Goal: Transaction & Acquisition: Purchase product/service

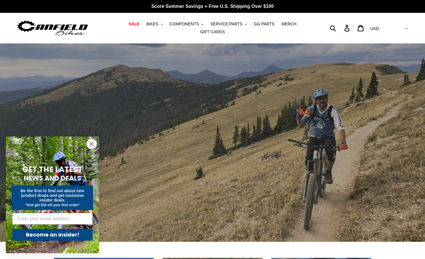
click at [92, 144] on icon "Close dialog" at bounding box center [92, 144] width 4 height 4
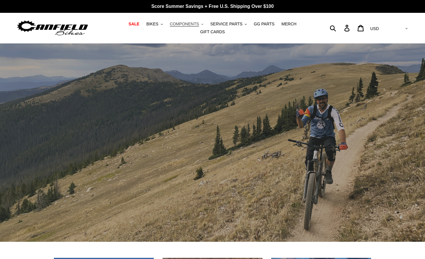
click at [172, 26] on span "COMPONENTS" at bounding box center [184, 24] width 29 height 5
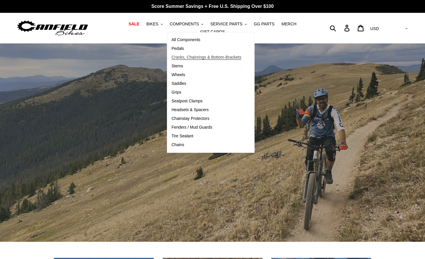
click at [180, 57] on span "Cranks, Chainrings & Bottom-Brackets" at bounding box center [207, 57] width 70 height 5
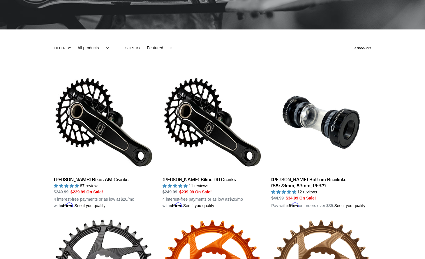
scroll to position [144, 0]
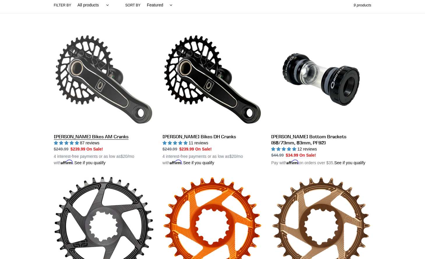
click at [124, 95] on link "Canfield Bikes AM Cranks" at bounding box center [104, 97] width 100 height 136
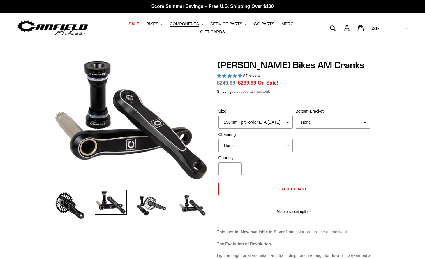
select select "highest-rating"
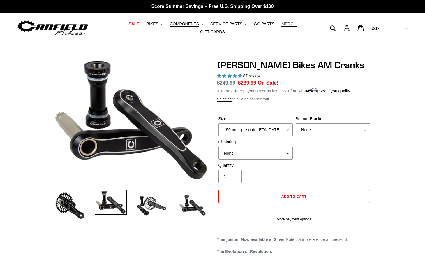
click at [289, 24] on span "MERCH" at bounding box center [288, 24] width 15 height 5
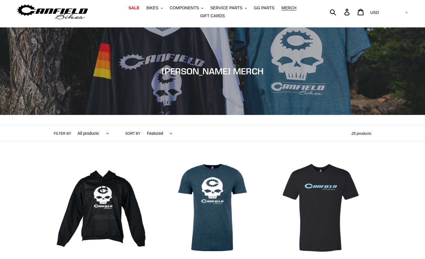
scroll to position [87, 0]
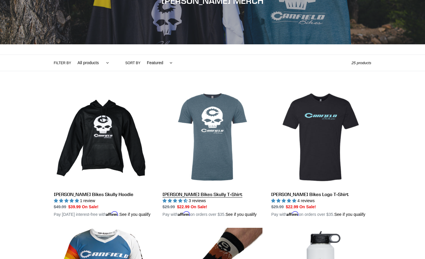
click at [226, 125] on link "Canfield Bikes Skully T-Shirt" at bounding box center [213, 152] width 100 height 130
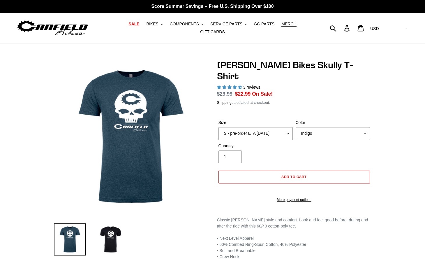
select select "highest-rating"
click at [258, 132] on select "S - pre-order ETA [DATE] M - pre-order ETA [DATE] L - pre-order ETA [DATE] XL -…" at bounding box center [255, 133] width 74 height 13
select select "XXL - pre-order ETA 9/20/25"
click at [218, 127] on select "S - pre-order ETA 9/20/25 M - pre-order ETA 9/20/25 L - pre-order ETA 9/20/25 X…" at bounding box center [255, 133] width 74 height 13
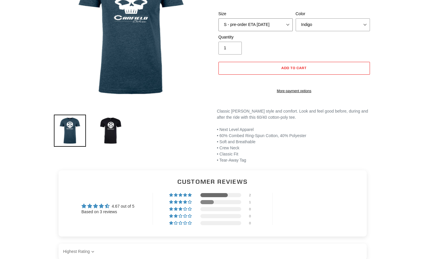
scroll to position [177, 0]
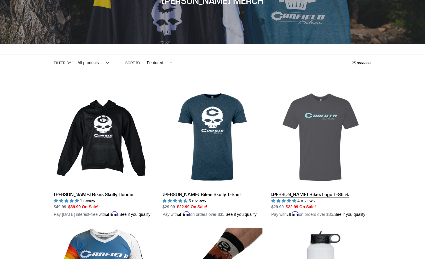
click at [312, 108] on link "[PERSON_NAME] Bikes Logo T-Shirt" at bounding box center [321, 152] width 100 height 130
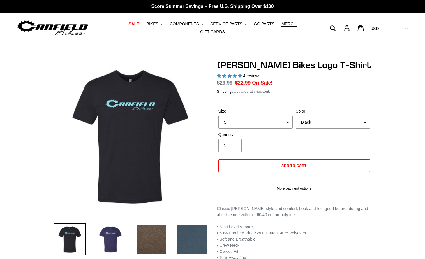
select select "highest-rating"
click at [276, 127] on select "S M L pre-order ETA 9/20/25 XL pre-order ETA 9/20/25 2XL pre-order ETA 9/20/25" at bounding box center [255, 122] width 74 height 13
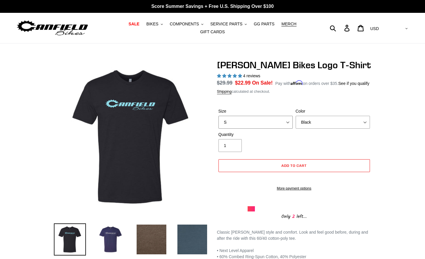
select select "2XL pre-order ETA 9/20/25"
click at [218, 123] on select "S M L pre-order ETA 9/20/25 XL pre-order ETA 9/20/25 2XL pre-order ETA 9/20/25" at bounding box center [255, 122] width 74 height 13
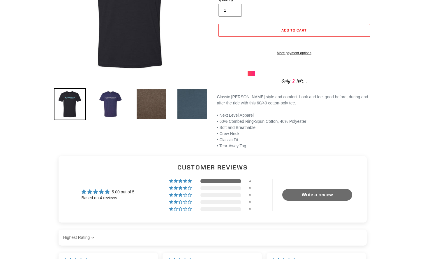
scroll to position [110, 0]
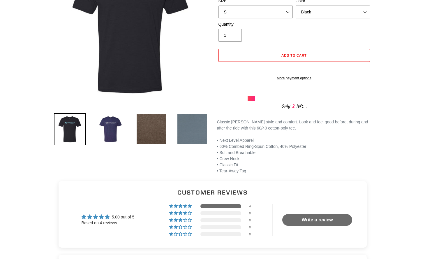
click at [199, 139] on img at bounding box center [192, 129] width 32 height 32
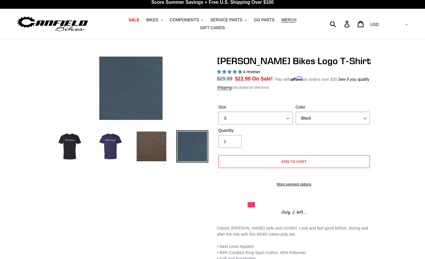
scroll to position [0, 0]
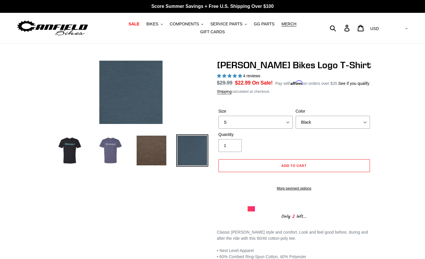
click at [107, 156] on img at bounding box center [111, 150] width 32 height 32
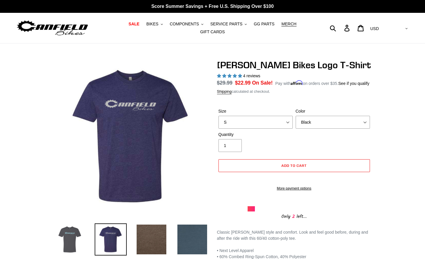
click at [70, 246] on img at bounding box center [70, 239] width 32 height 32
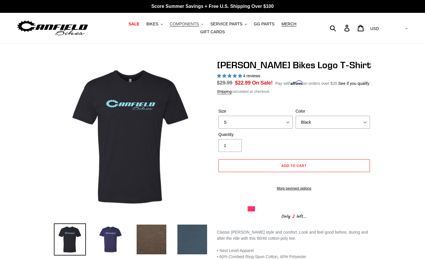
click at [195, 25] on span "COMPONENTS" at bounding box center [184, 24] width 29 height 5
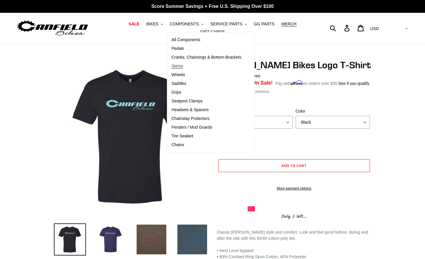
click at [173, 67] on span "Stems" at bounding box center [178, 66] width 12 height 5
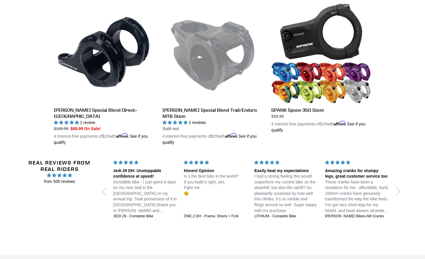
scroll to position [172, 0]
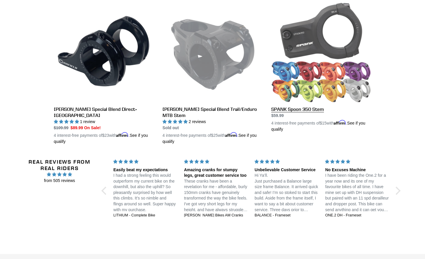
click at [310, 54] on link "SPANK Spoon 350 Stem" at bounding box center [321, 67] width 100 height 130
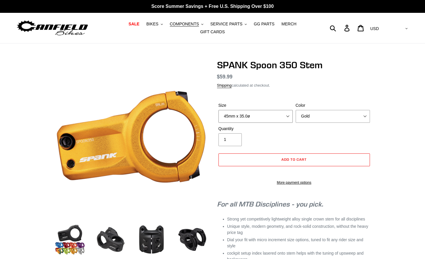
click at [252, 117] on select "35mm x 35.0ø 45mm x 35.0ø" at bounding box center [255, 116] width 74 height 13
select select "35mm x 35.0ø"
click at [218, 110] on select "35mm x 35.0ø 45mm x 35.0ø" at bounding box center [255, 116] width 74 height 13
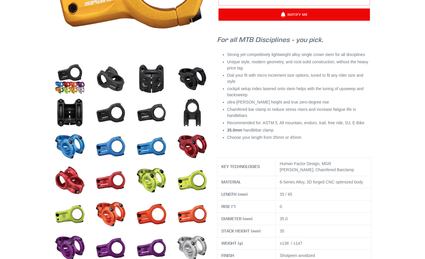
scroll to position [187, 0]
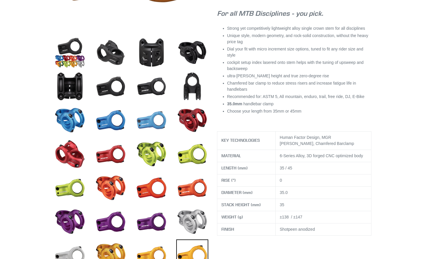
click at [154, 122] on img at bounding box center [151, 120] width 32 height 32
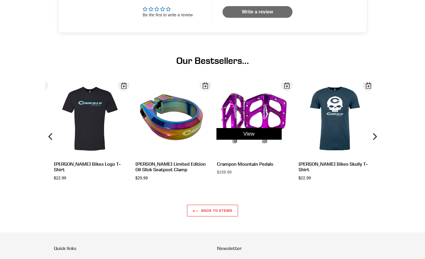
scroll to position [579, 0]
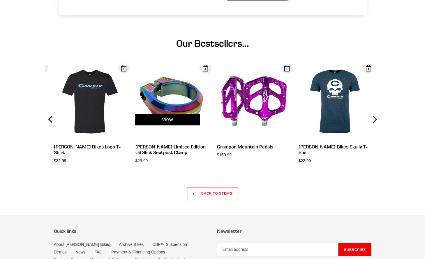
click at [181, 101] on div "View" at bounding box center [168, 119] width 82 height 109
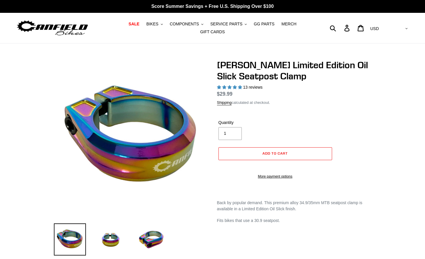
select select "highest-rating"
